Goal: Navigation & Orientation: Understand site structure

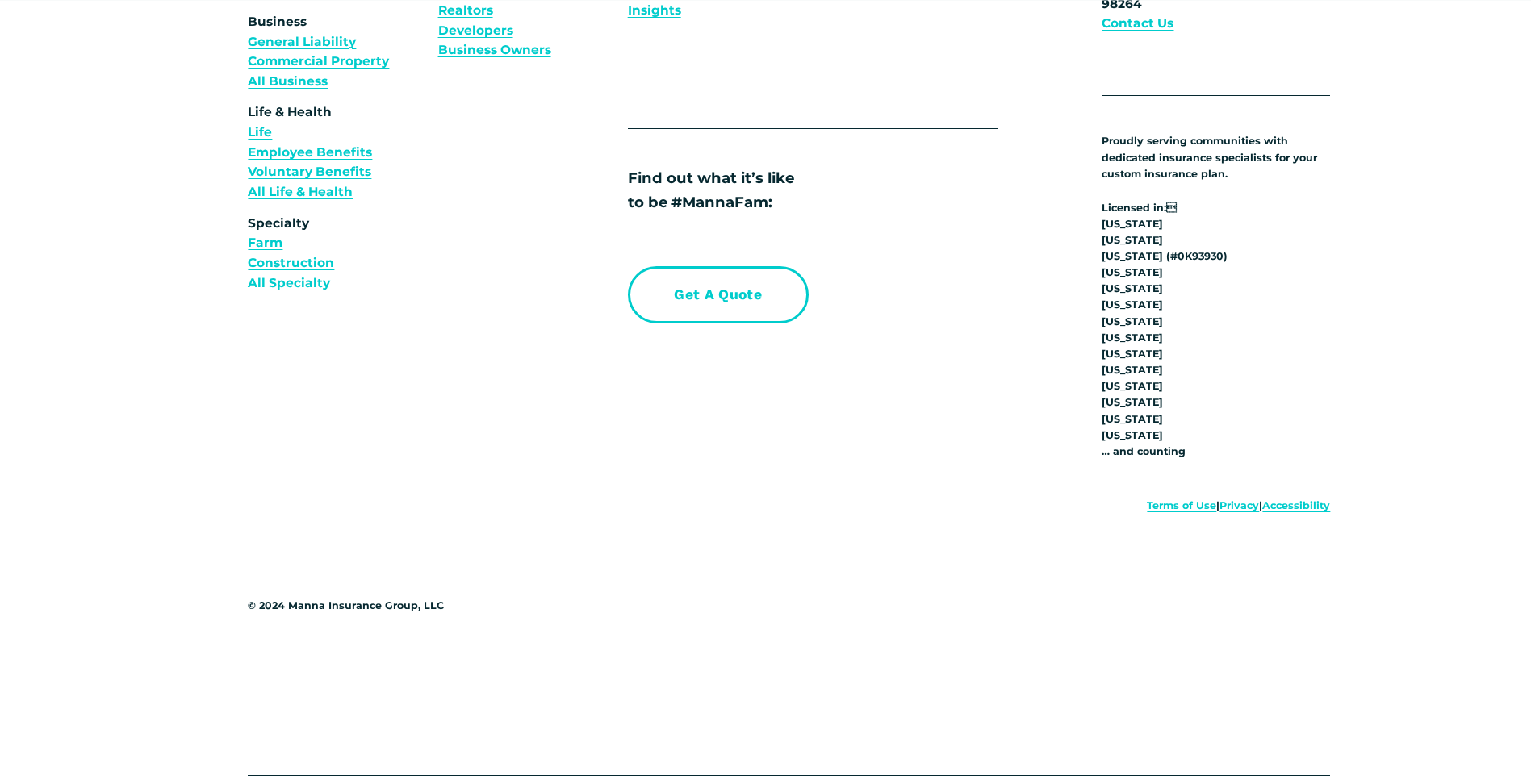
scroll to position [6417, 0]
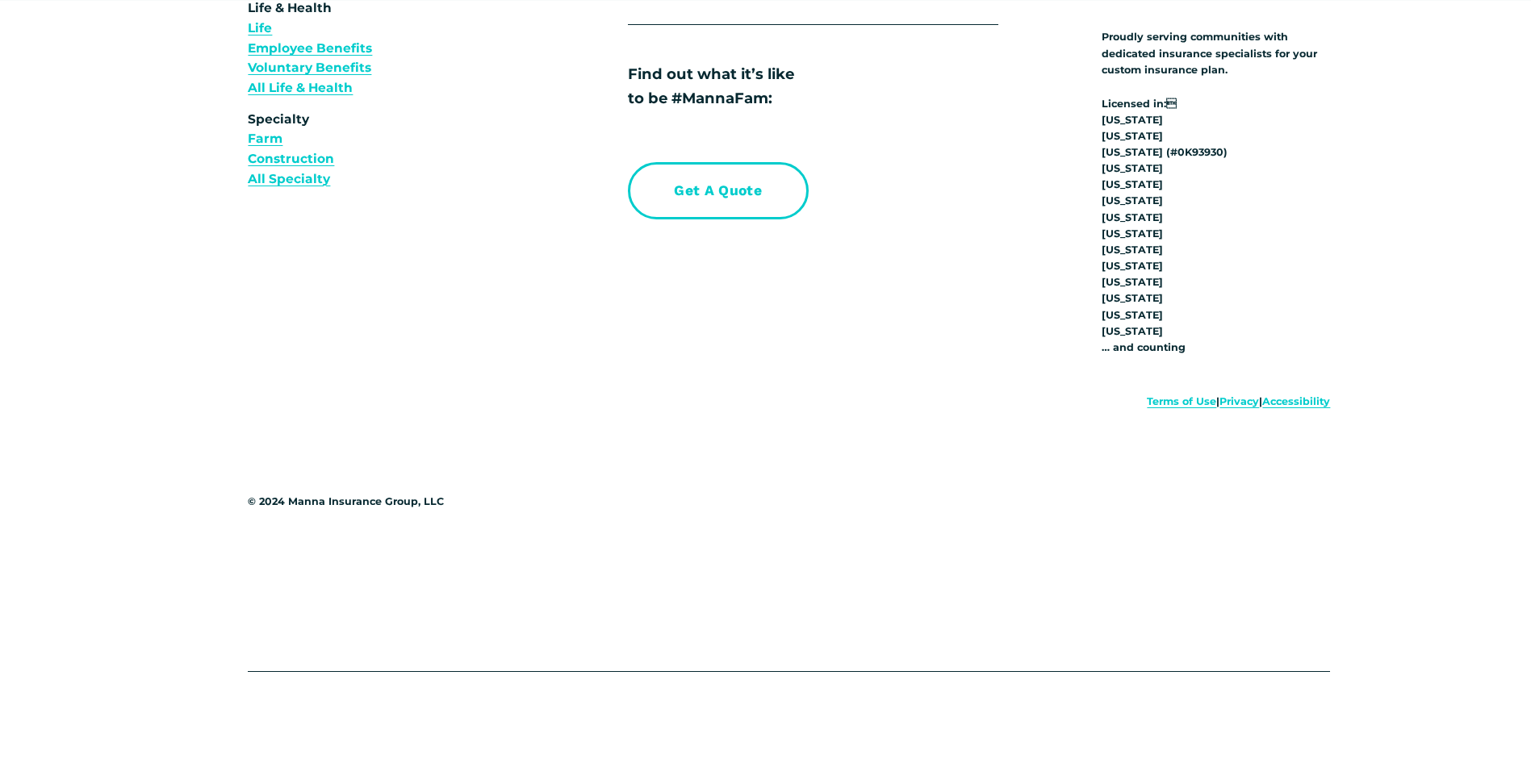
click at [1167, 402] on link "Terms of Use" at bounding box center [1181, 402] width 69 height 16
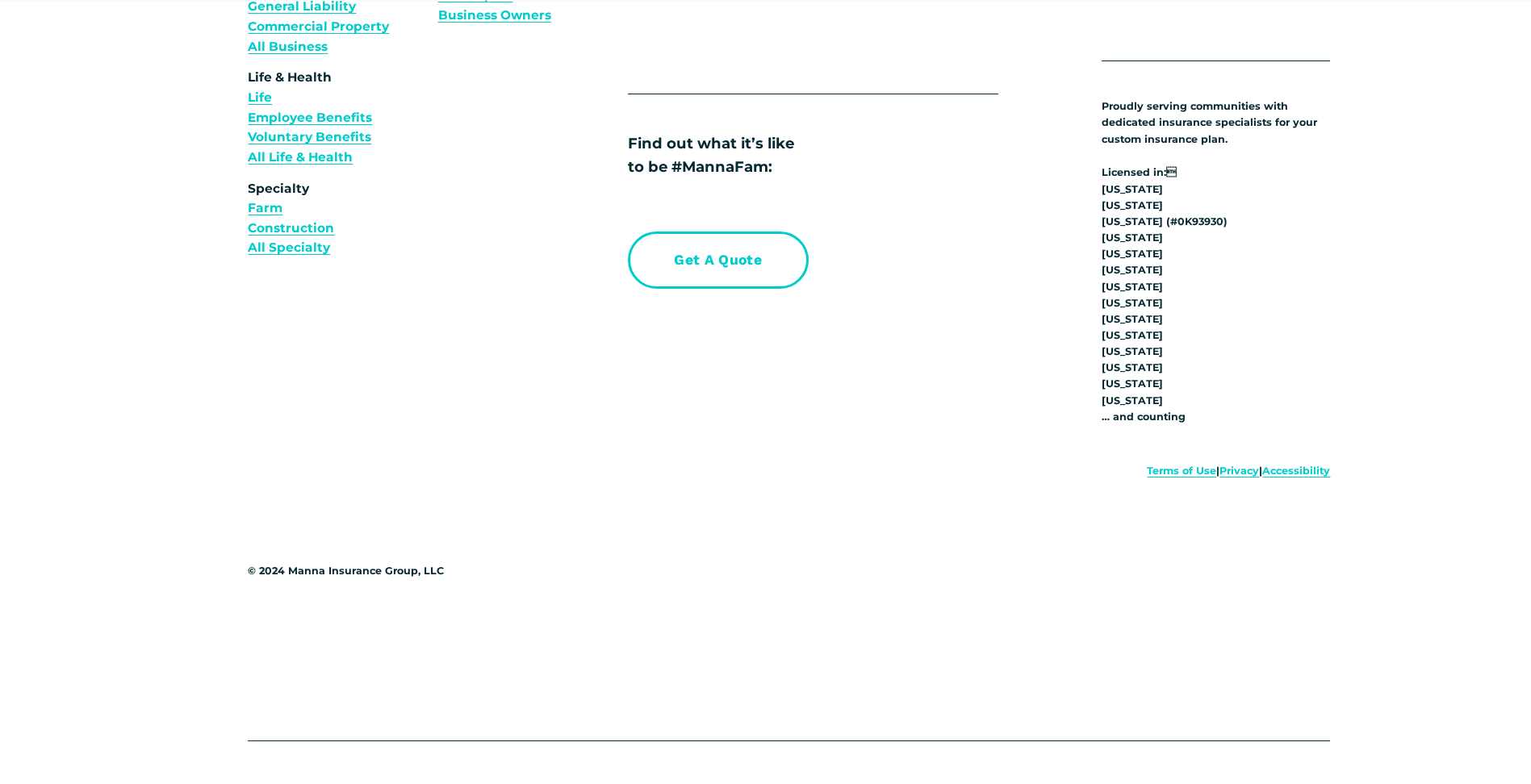
scroll to position [12641, 0]
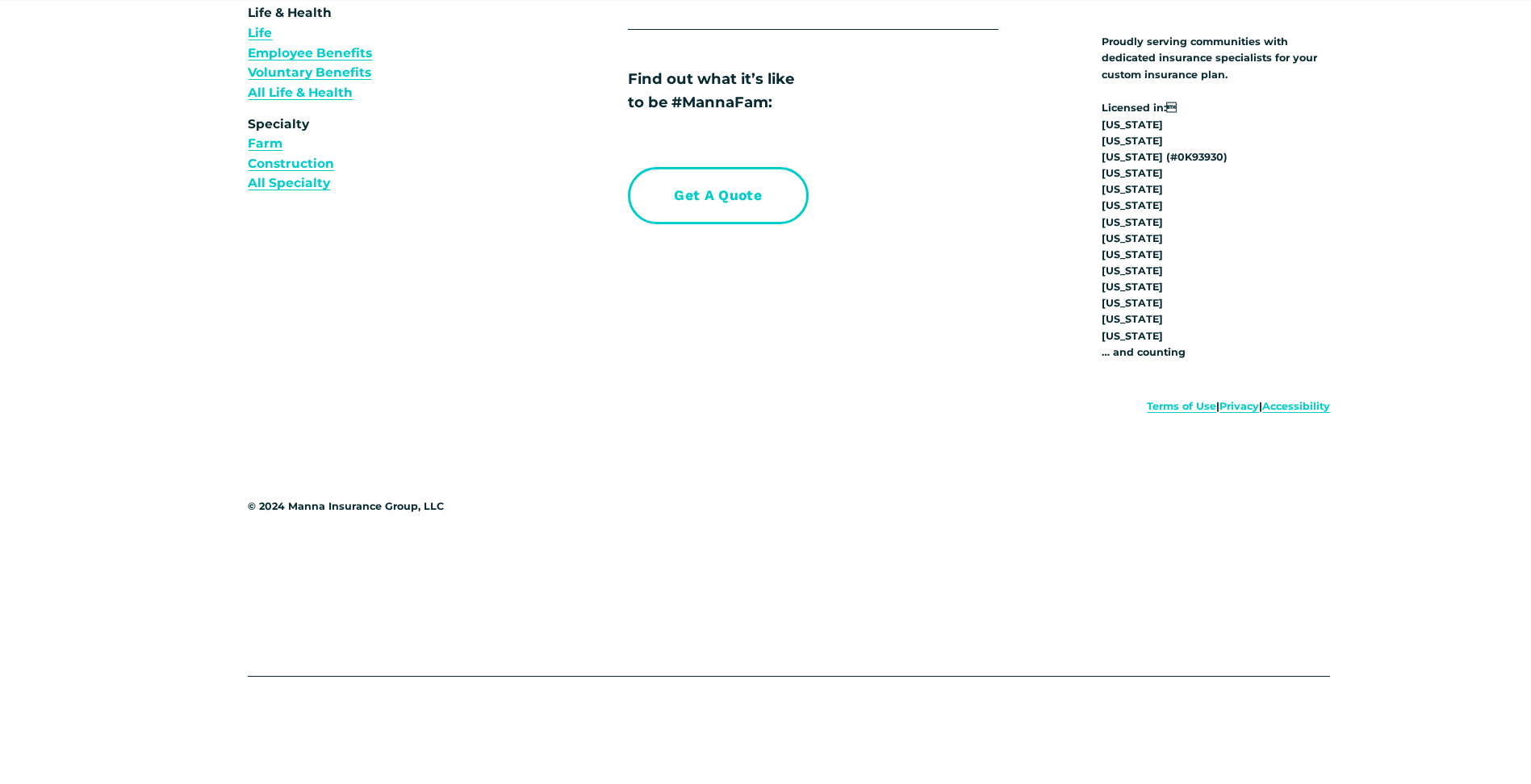
click at [1219, 400] on link "Privacy" at bounding box center [1239, 406] width 40 height 16
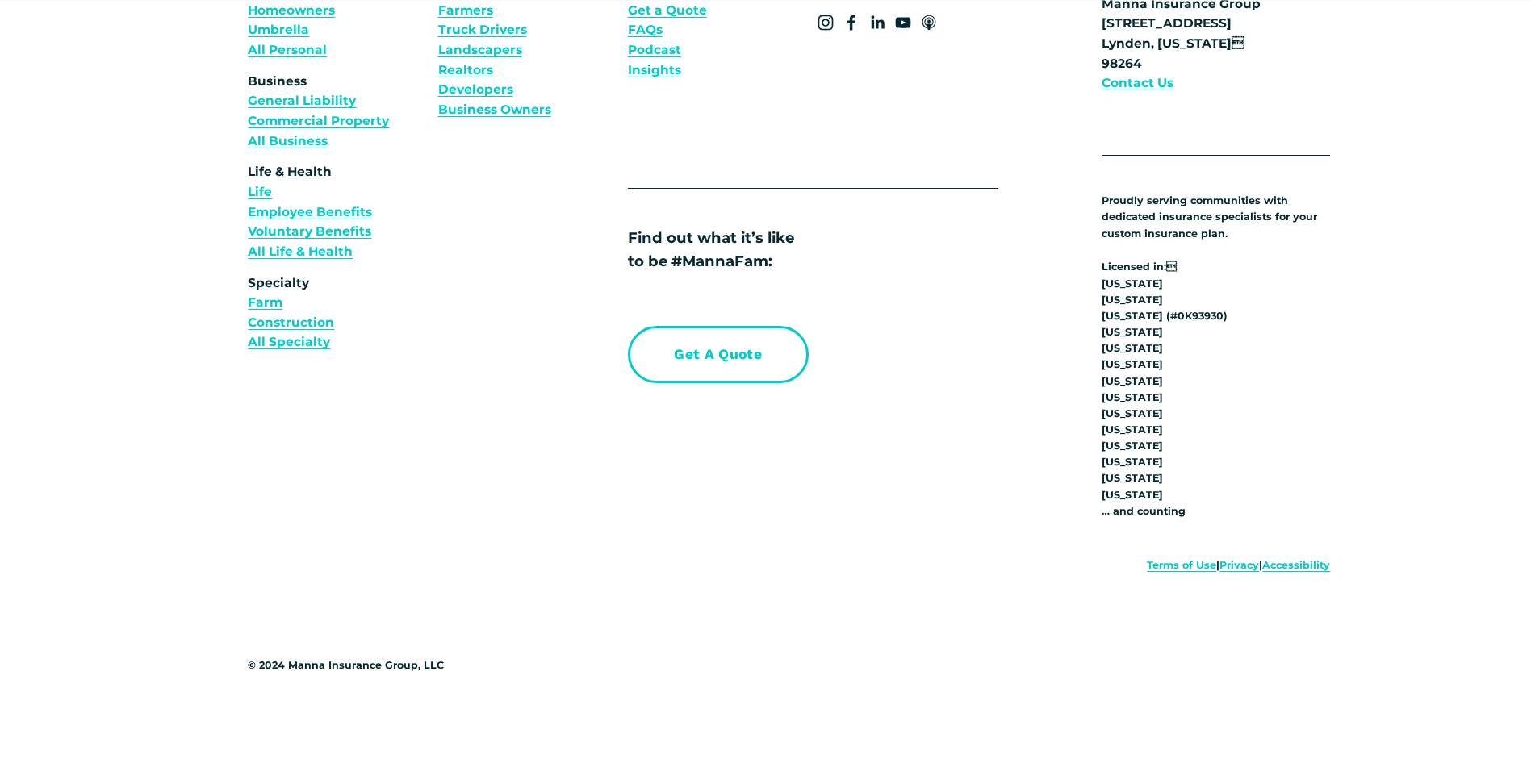
scroll to position [12453, 0]
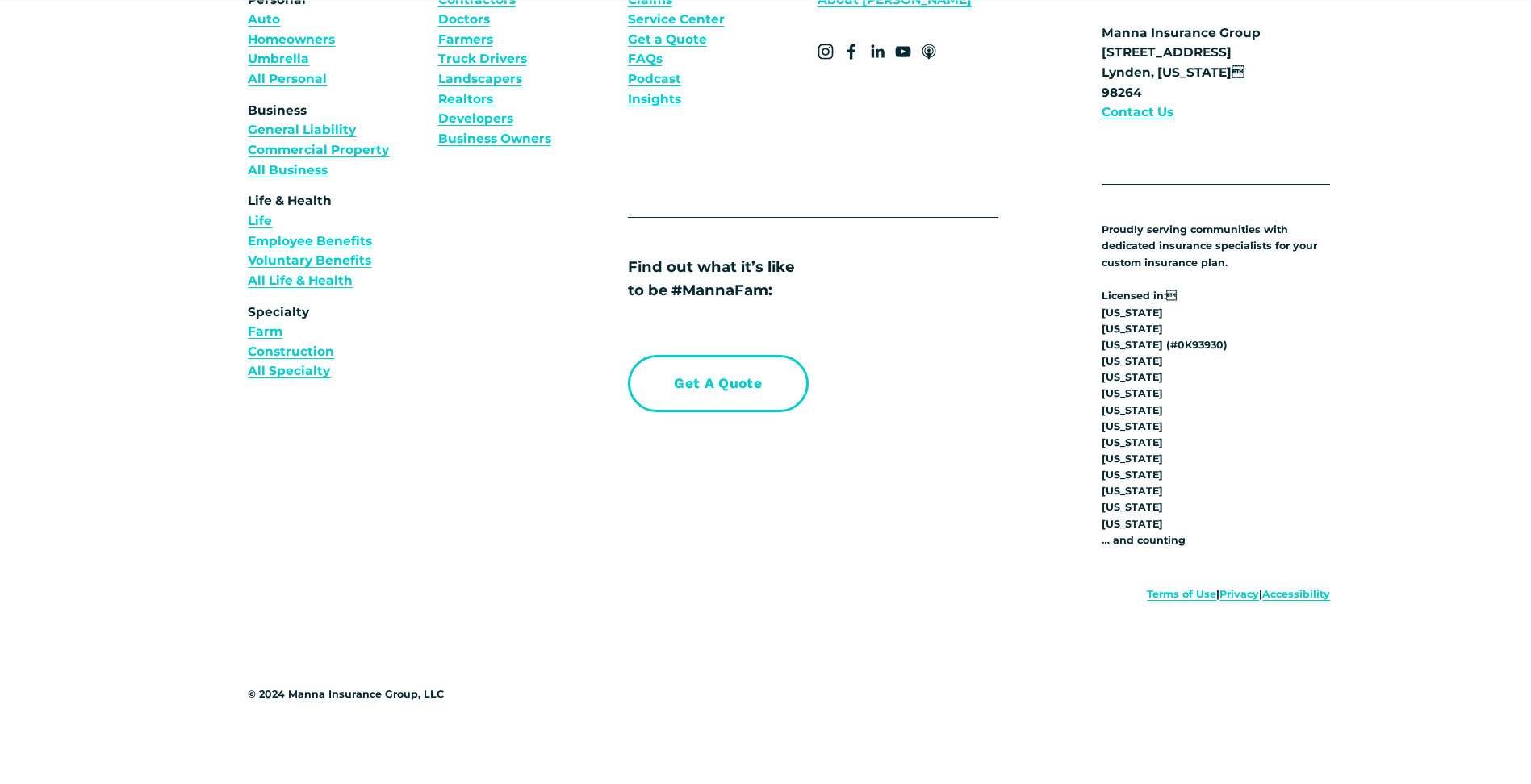
click at [877, 515] on div "Products Who we Insure Personal Auto Homeowners Umbrella All Personal Business …" at bounding box center [765, 383] width 1531 height 986
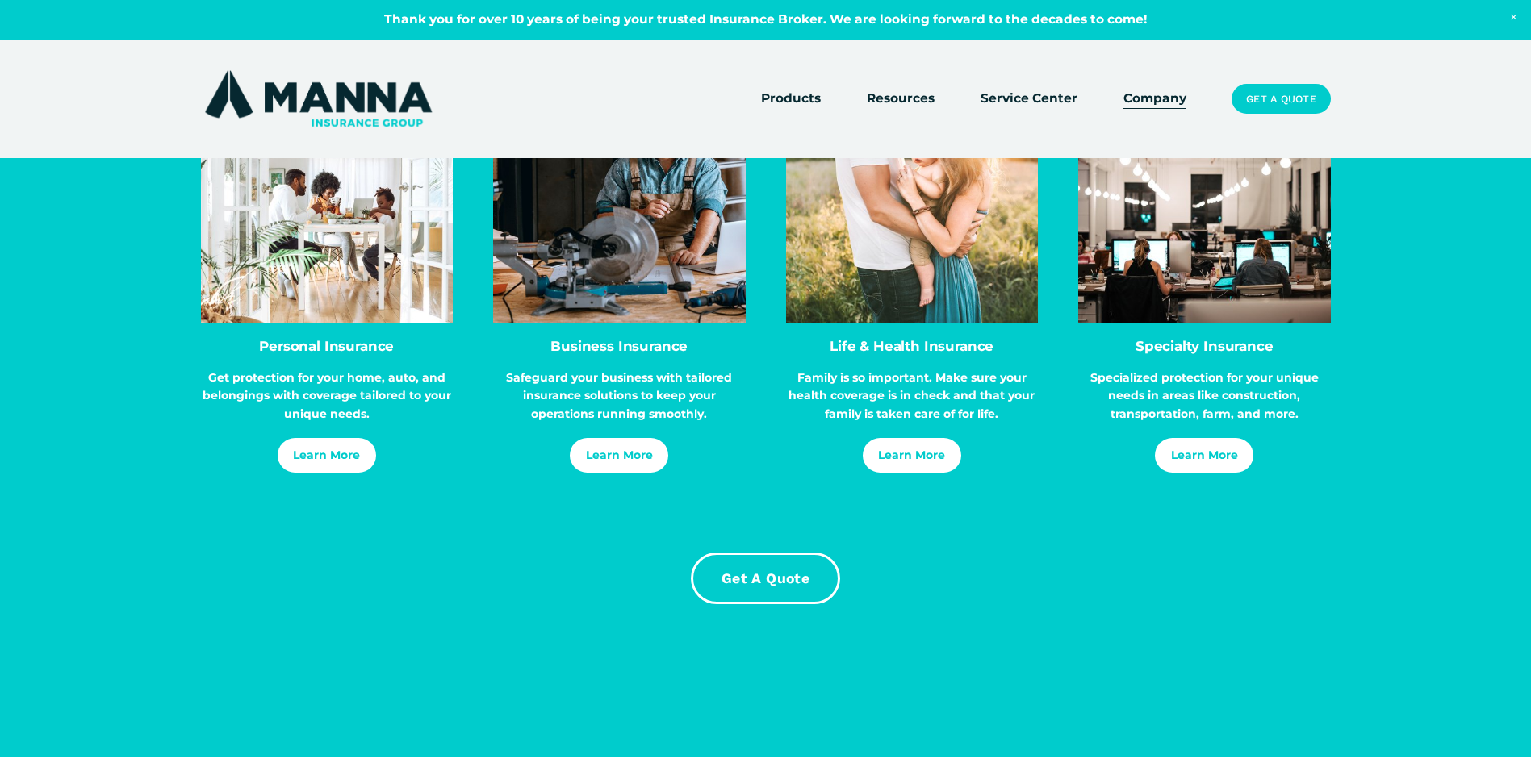
scroll to position [11081, 0]
